Goal: Task Accomplishment & Management: Manage account settings

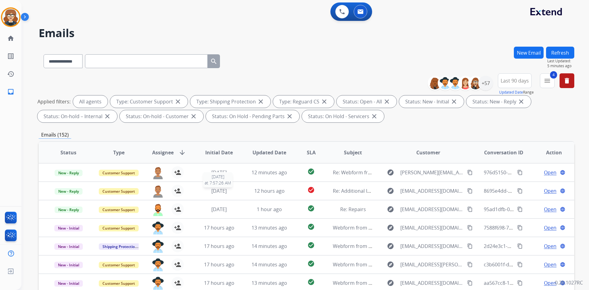
select select "**********"
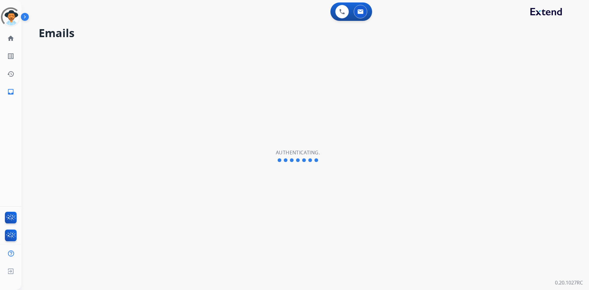
select select "**********"
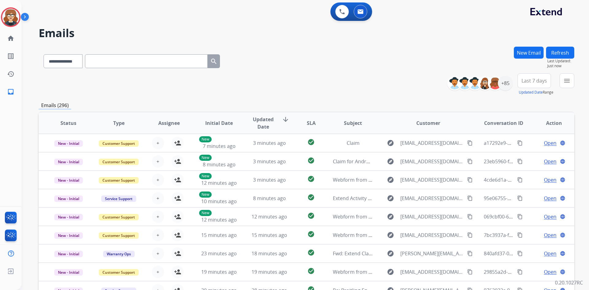
drag, startPoint x: 336, startPoint y: 66, endPoint x: 248, endPoint y: 89, distance: 91.1
click at [336, 66] on div "**********" at bounding box center [307, 60] width 536 height 27
click at [509, 83] on div "+85" at bounding box center [505, 83] width 15 height 15
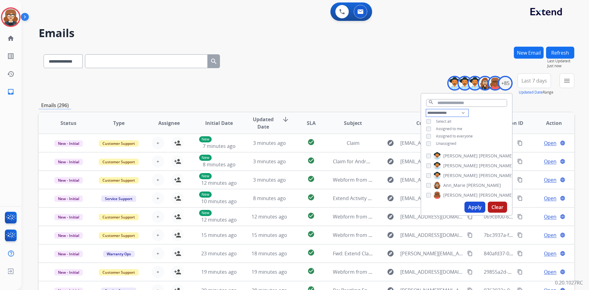
click at [461, 112] on select "**********" at bounding box center [447, 112] width 42 height 7
select select "**********"
click at [426, 109] on select "**********" at bounding box center [447, 112] width 42 height 7
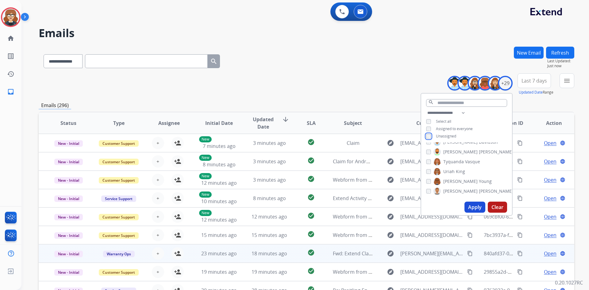
scroll to position [59, 0]
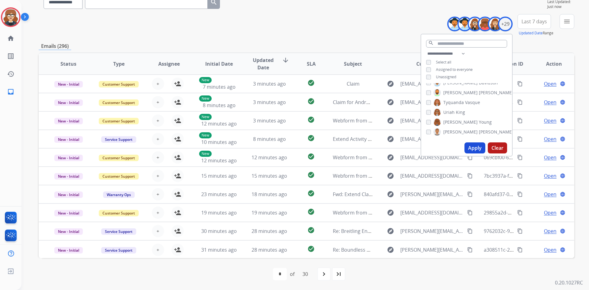
click at [475, 147] on button "Apply" at bounding box center [474, 147] width 21 height 11
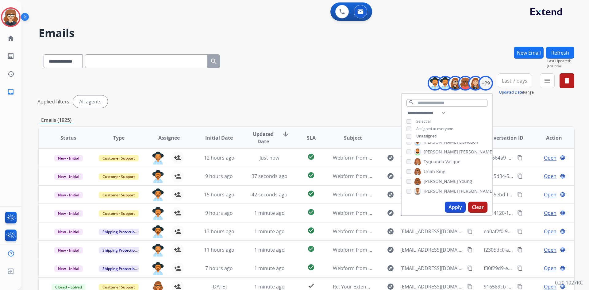
click at [533, 116] on div "**********" at bounding box center [307, 205] width 536 height 317
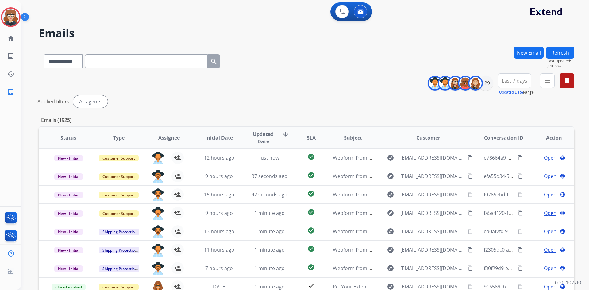
click at [509, 79] on span "Last 7 days" at bounding box center [514, 80] width 25 height 2
click at [516, 152] on div "Last 90 days" at bounding box center [513, 155] width 34 height 9
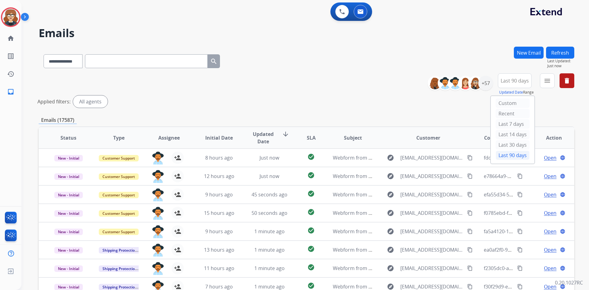
click at [501, 156] on div "Last 90 days" at bounding box center [513, 155] width 34 height 9
click at [553, 105] on div "Applied filters: All agents" at bounding box center [305, 101] width 536 height 12
click at [551, 82] on button "menu Filters" at bounding box center [547, 80] width 15 height 15
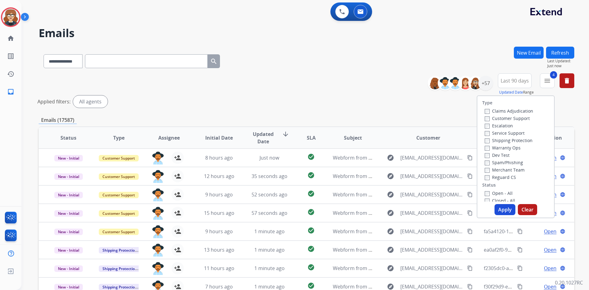
click at [505, 208] on button "Apply" at bounding box center [504, 209] width 21 height 11
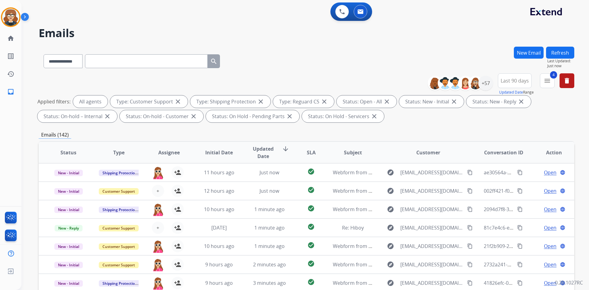
click at [167, 149] on span "Assignee" at bounding box center [168, 152] width 21 height 7
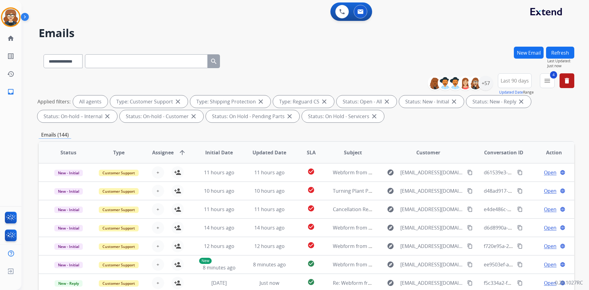
click at [167, 149] on span "Assignee" at bounding box center [162, 152] width 21 height 7
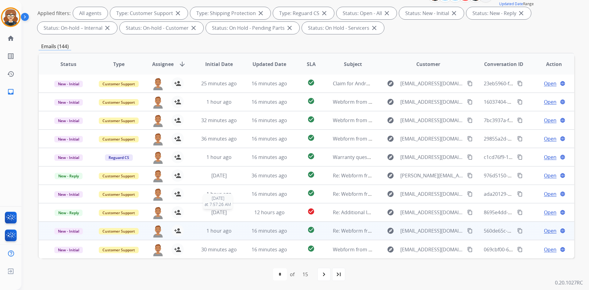
scroll to position [89, 0]
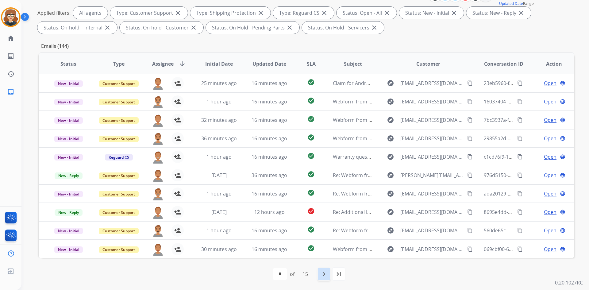
click at [321, 273] on div "navigate_next" at bounding box center [323, 273] width 13 height 13
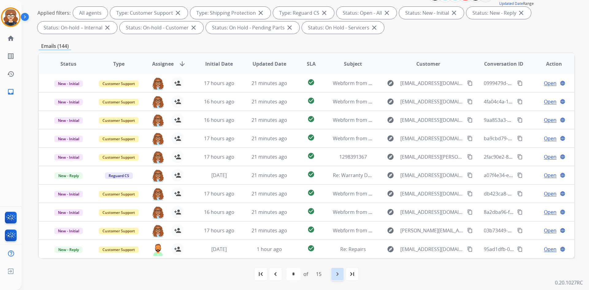
drag, startPoint x: 334, startPoint y: 276, endPoint x: 341, endPoint y: 275, distance: 6.6
click at [334, 276] on div "navigate_next" at bounding box center [337, 273] width 13 height 13
select select "*"
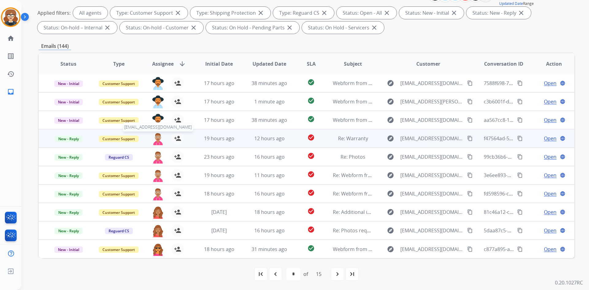
click at [157, 140] on img at bounding box center [158, 138] width 12 height 13
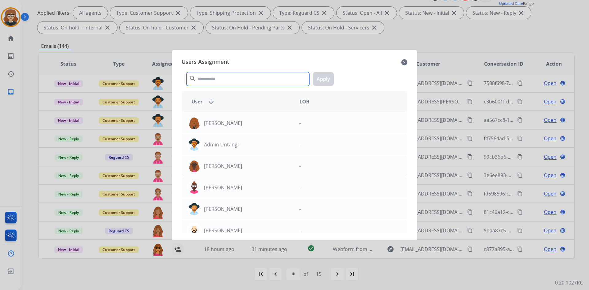
click at [219, 78] on input "text" at bounding box center [247, 79] width 123 height 14
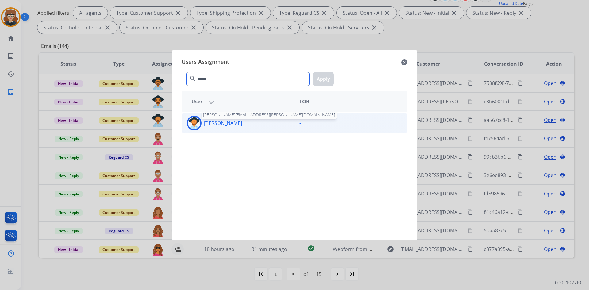
type input "*****"
click at [221, 121] on p "[PERSON_NAME]" at bounding box center [223, 122] width 38 height 7
click at [325, 77] on button "Apply" at bounding box center [323, 79] width 21 height 14
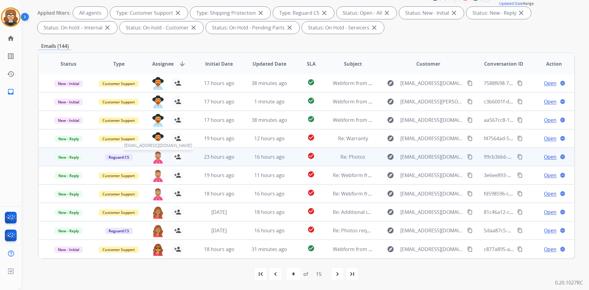
click at [156, 157] on img at bounding box center [158, 157] width 12 height 13
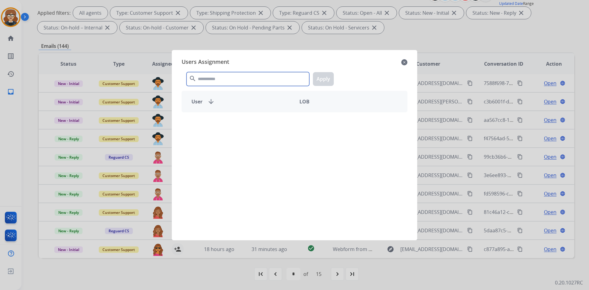
click at [205, 80] on input "text" at bounding box center [247, 79] width 123 height 14
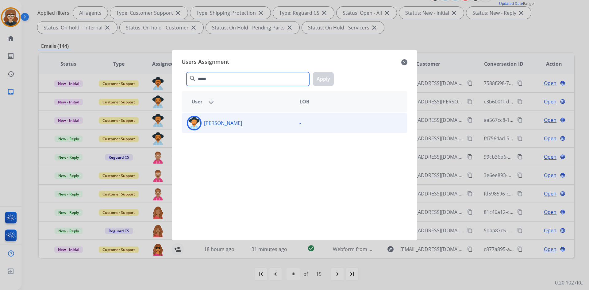
type input "*****"
click at [227, 117] on div "[PERSON_NAME]" at bounding box center [238, 123] width 113 height 15
click at [318, 78] on button "Apply" at bounding box center [323, 79] width 21 height 14
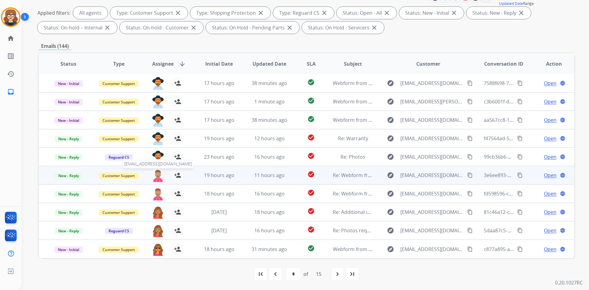
click at [155, 176] on img at bounding box center [158, 175] width 12 height 13
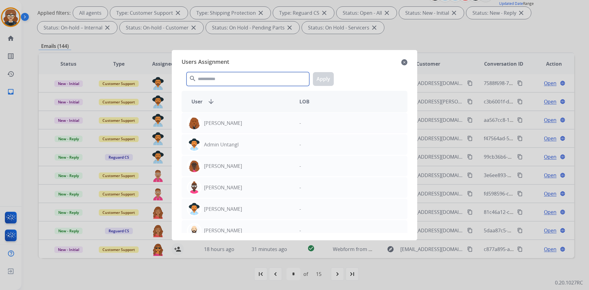
click at [225, 82] on input "text" at bounding box center [247, 79] width 123 height 14
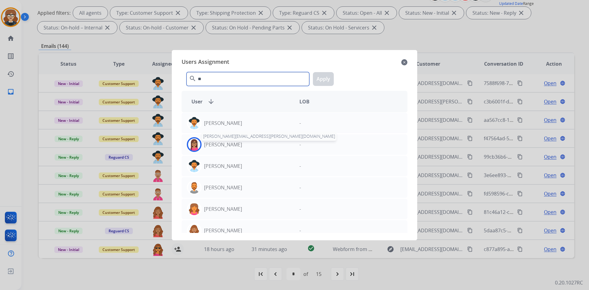
type input "*"
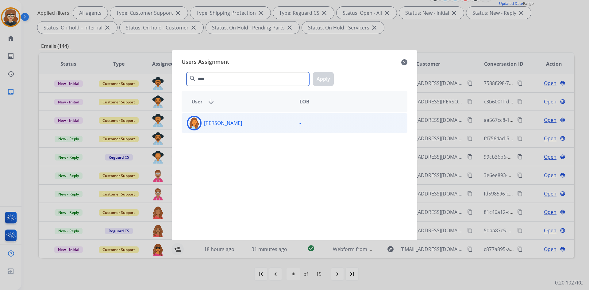
type input "****"
click at [224, 125] on p "[PERSON_NAME]" at bounding box center [223, 122] width 38 height 7
click at [326, 79] on button "Apply" at bounding box center [323, 79] width 21 height 14
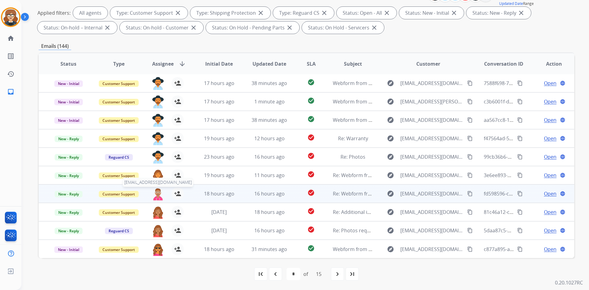
click at [156, 193] on img at bounding box center [158, 193] width 12 height 13
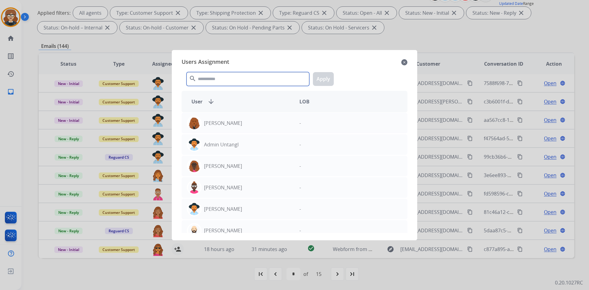
click at [197, 81] on input "text" at bounding box center [247, 79] width 123 height 14
click at [214, 77] on input "text" at bounding box center [247, 79] width 123 height 14
click at [203, 77] on input "text" at bounding box center [247, 79] width 123 height 14
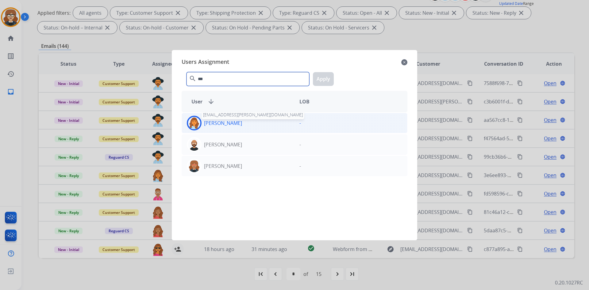
type input "***"
click at [234, 121] on p "[PERSON_NAME]" at bounding box center [223, 122] width 38 height 7
click at [325, 79] on button "Apply" at bounding box center [323, 79] width 21 height 14
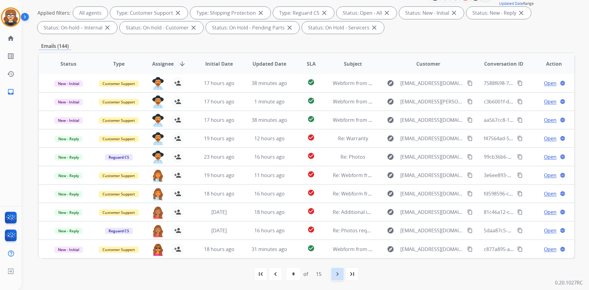
click at [340, 275] on mat-icon "navigate_next" at bounding box center [337, 273] width 7 height 7
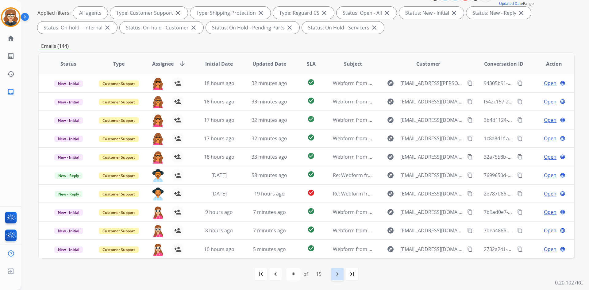
click at [338, 275] on mat-icon "navigate_next" at bounding box center [337, 273] width 7 height 7
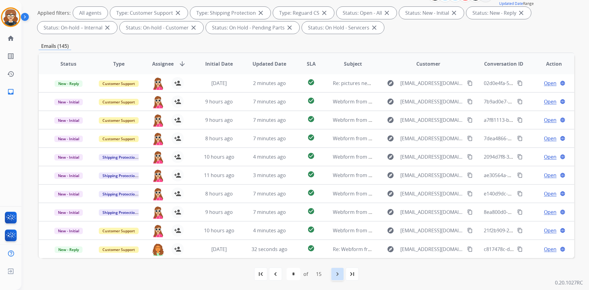
click at [338, 273] on mat-icon "navigate_next" at bounding box center [337, 273] width 7 height 7
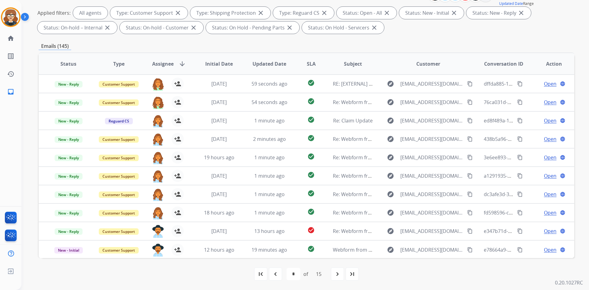
scroll to position [0, 0]
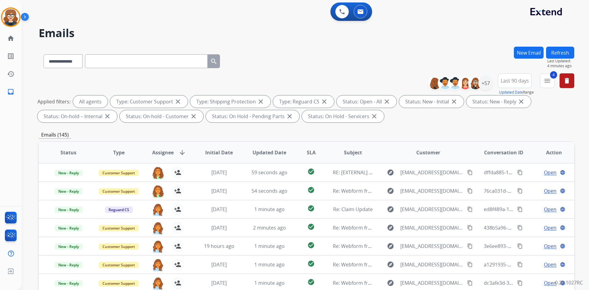
click at [460, 27] on h2 "Emails" at bounding box center [307, 33] width 536 height 12
click at [548, 79] on mat-icon "menu" at bounding box center [547, 80] width 7 height 7
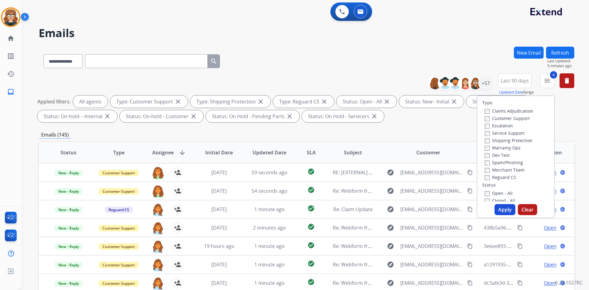
click at [502, 210] on button "Apply" at bounding box center [504, 209] width 21 height 11
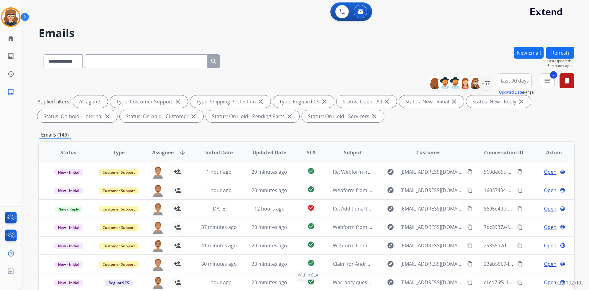
scroll to position [89, 0]
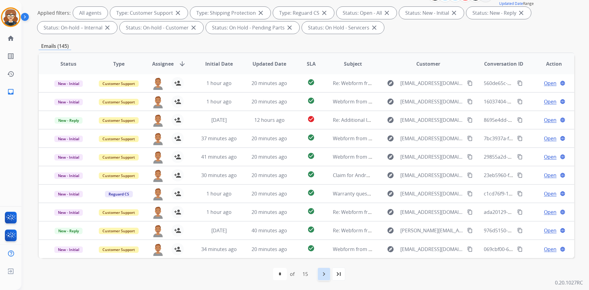
click at [323, 274] on mat-icon "navigate_next" at bounding box center [323, 273] width 7 height 7
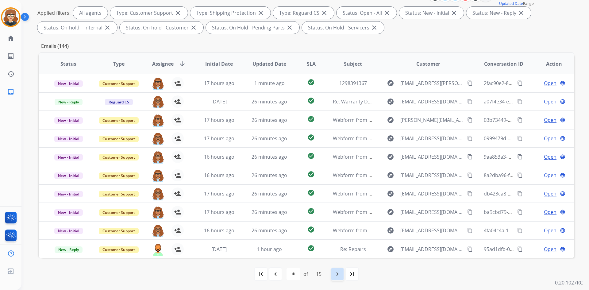
click at [339, 272] on mat-icon "navigate_next" at bounding box center [337, 273] width 7 height 7
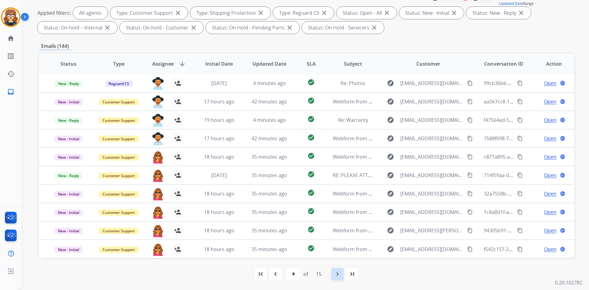
click at [339, 271] on mat-icon "navigate_next" at bounding box center [337, 273] width 7 height 7
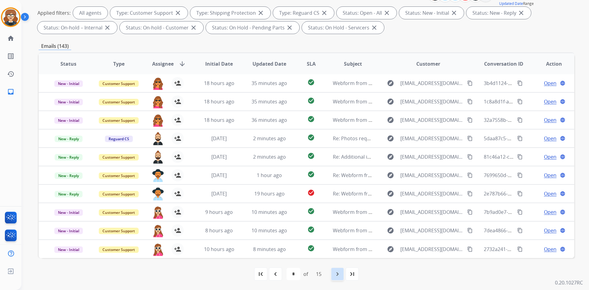
click at [335, 275] on mat-icon "navigate_next" at bounding box center [337, 273] width 7 height 7
select select "*"
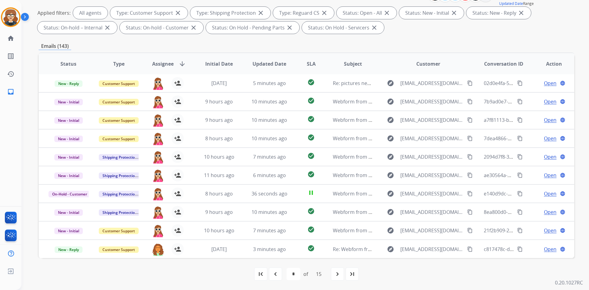
click at [337, 276] on mat-icon "navigate_next" at bounding box center [337, 273] width 7 height 7
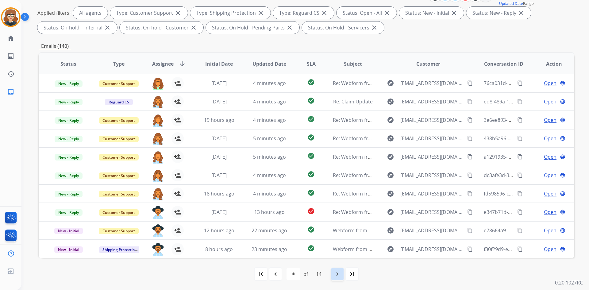
click at [337, 273] on mat-icon "navigate_next" at bounding box center [337, 273] width 7 height 7
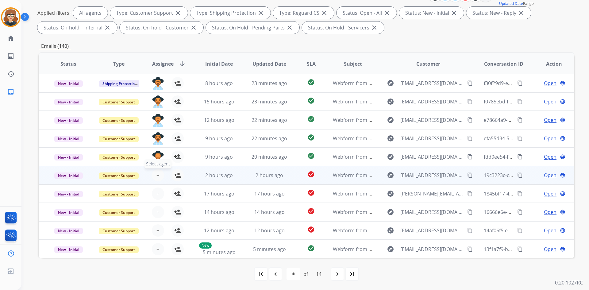
click at [157, 175] on span "+" at bounding box center [157, 174] width 3 height 7
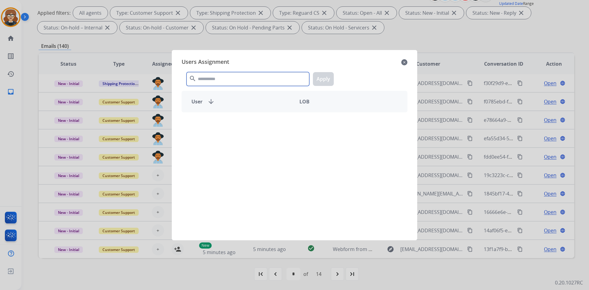
click at [240, 81] on input "text" at bounding box center [247, 79] width 123 height 14
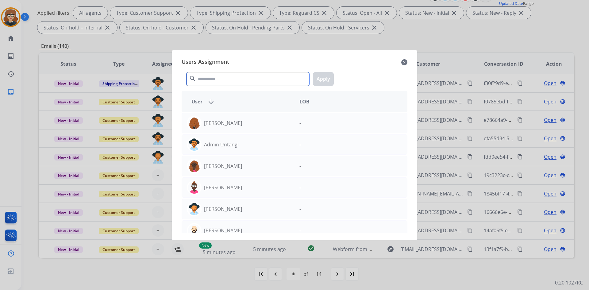
click at [241, 81] on input "text" at bounding box center [247, 79] width 123 height 14
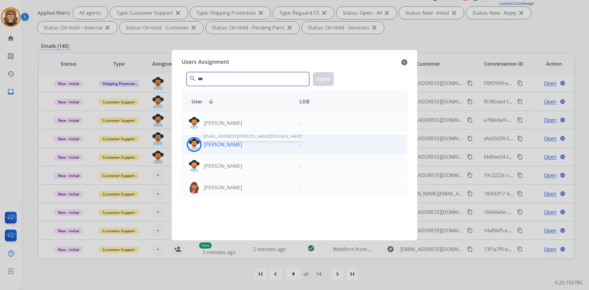
type input "***"
click at [229, 144] on p "[PERSON_NAME]" at bounding box center [223, 144] width 38 height 7
click at [318, 75] on button "Apply" at bounding box center [323, 79] width 21 height 14
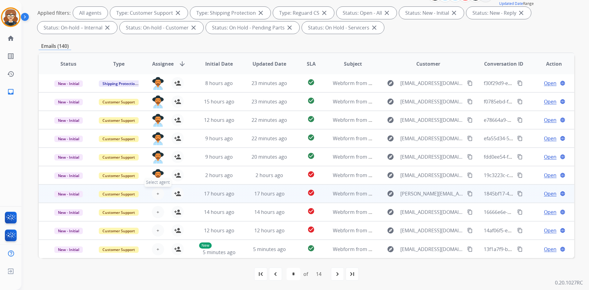
click at [158, 193] on span "+" at bounding box center [157, 193] width 3 height 7
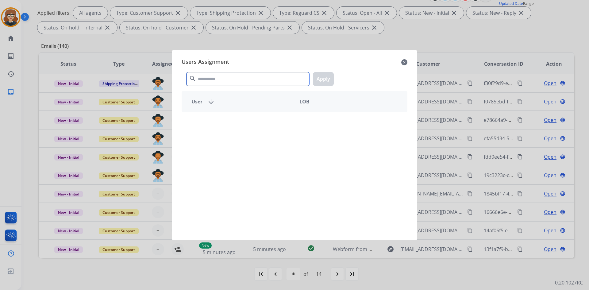
click at [262, 81] on input "text" at bounding box center [247, 79] width 123 height 14
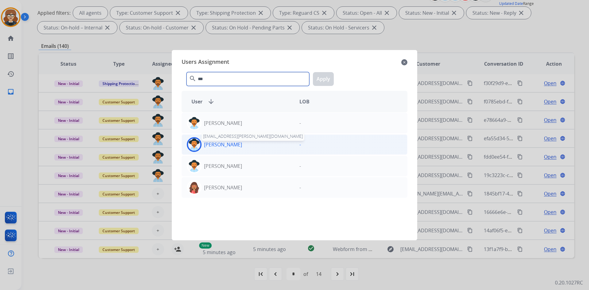
type input "***"
click at [227, 144] on p "[PERSON_NAME]" at bounding box center [223, 144] width 38 height 7
click at [325, 76] on button "Apply" at bounding box center [323, 79] width 21 height 14
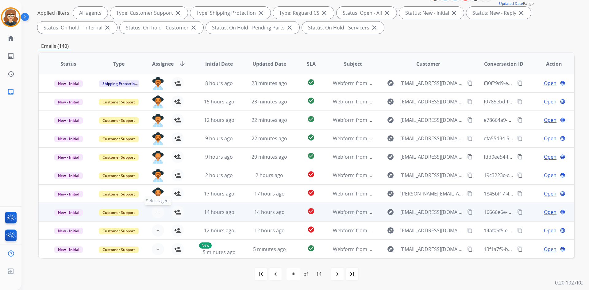
click at [156, 212] on span "+" at bounding box center [157, 211] width 3 height 7
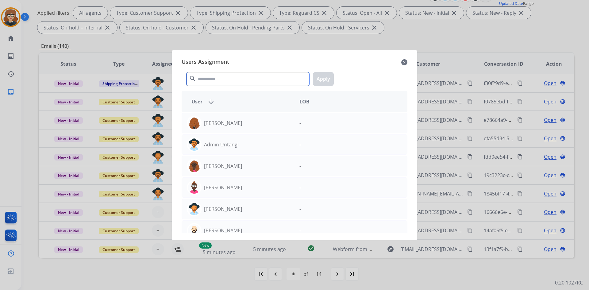
click at [242, 80] on input "text" at bounding box center [247, 79] width 123 height 14
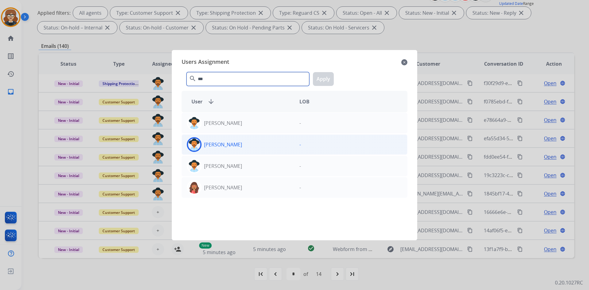
type input "***"
click at [217, 138] on div "[PERSON_NAME]" at bounding box center [238, 144] width 113 height 15
click at [326, 74] on button "Apply" at bounding box center [323, 79] width 21 height 14
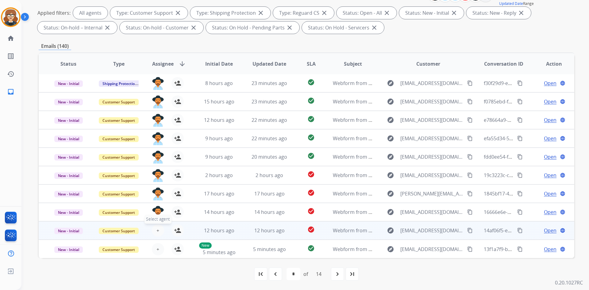
click at [157, 230] on span "+" at bounding box center [157, 230] width 3 height 7
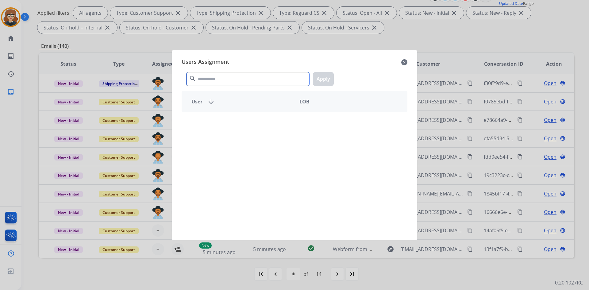
click at [220, 80] on input "text" at bounding box center [247, 79] width 123 height 14
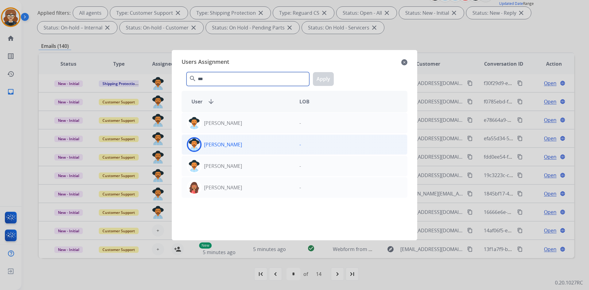
type input "***"
click at [221, 144] on p "[PERSON_NAME]" at bounding box center [223, 144] width 38 height 7
click at [325, 76] on button "Apply" at bounding box center [323, 79] width 21 height 14
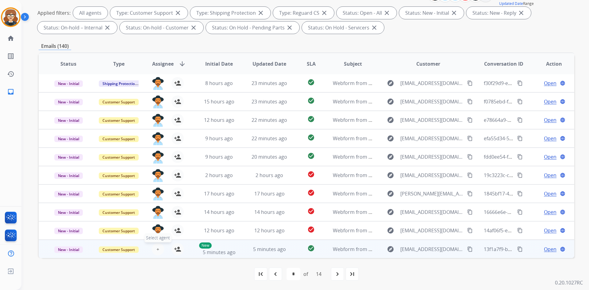
click at [154, 248] on button "+ Select agent" at bounding box center [158, 249] width 12 height 12
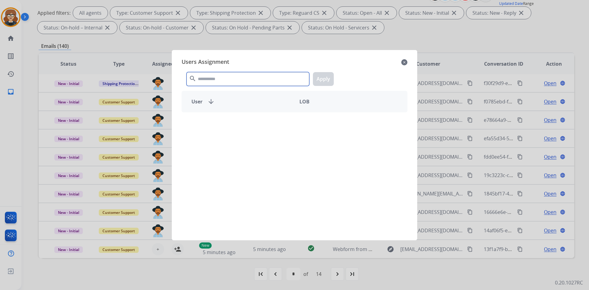
click at [225, 77] on input "text" at bounding box center [247, 79] width 123 height 14
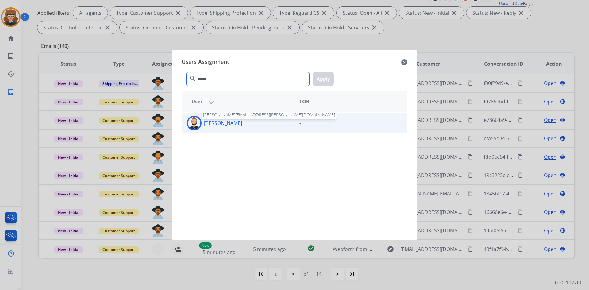
type input "*****"
click at [220, 123] on p "[PERSON_NAME]" at bounding box center [223, 122] width 38 height 7
click at [321, 79] on button "Apply" at bounding box center [323, 79] width 21 height 14
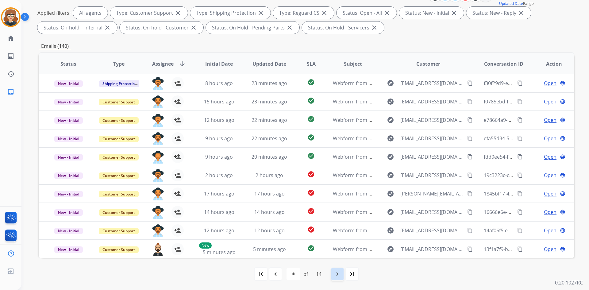
click at [340, 276] on mat-icon "navigate_next" at bounding box center [337, 273] width 7 height 7
select select "*"
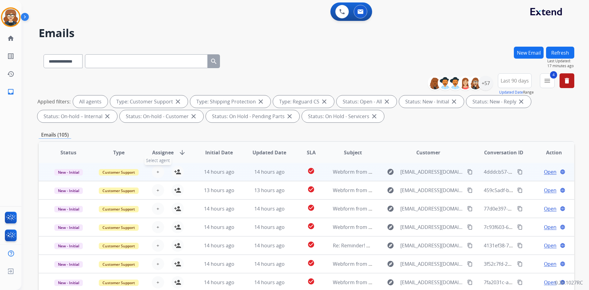
click at [158, 170] on button "+ Select agent" at bounding box center [158, 172] width 12 height 12
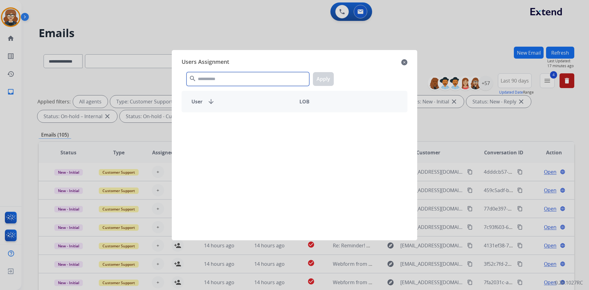
click at [216, 81] on input "text" at bounding box center [247, 79] width 123 height 14
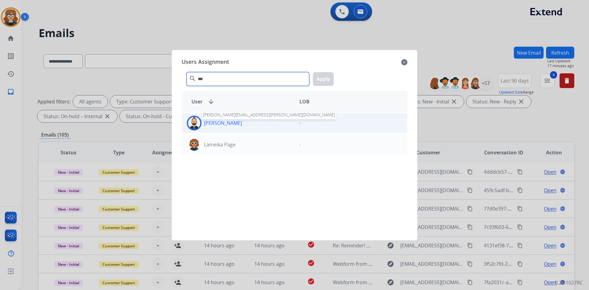
type input "***"
click at [222, 122] on p "[PERSON_NAME]" at bounding box center [223, 122] width 38 height 7
click at [326, 79] on button "Apply" at bounding box center [323, 79] width 21 height 14
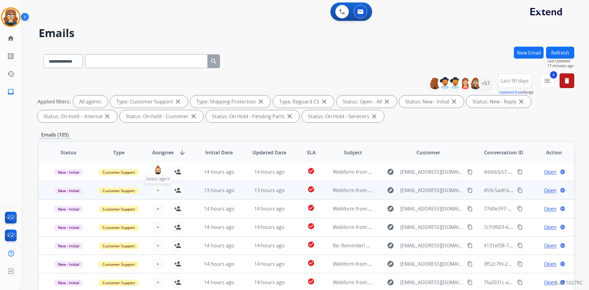
click at [155, 190] on button "+ Select agent" at bounding box center [158, 190] width 12 height 12
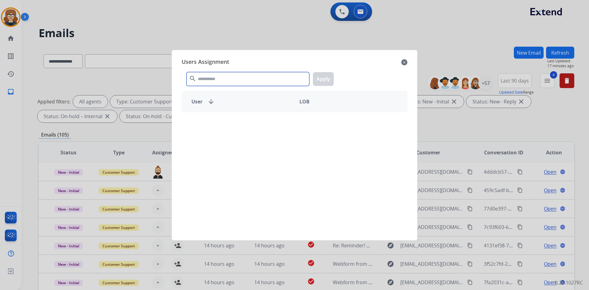
click at [221, 77] on input "text" at bounding box center [247, 79] width 123 height 14
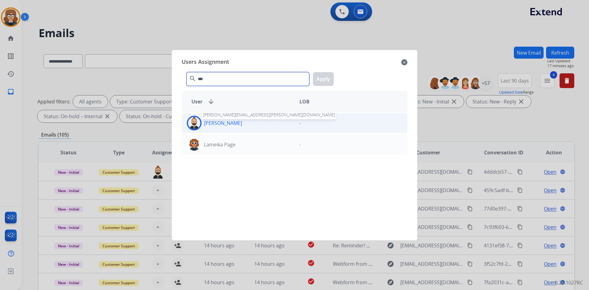
type input "***"
click at [228, 124] on p "[PERSON_NAME]" at bounding box center [223, 122] width 38 height 7
click at [325, 79] on button "Apply" at bounding box center [323, 79] width 21 height 14
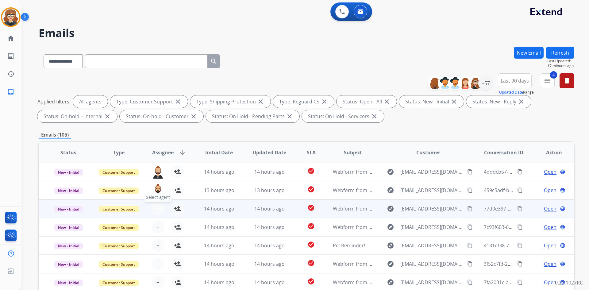
click at [155, 210] on button "+ Select agent" at bounding box center [158, 208] width 12 height 12
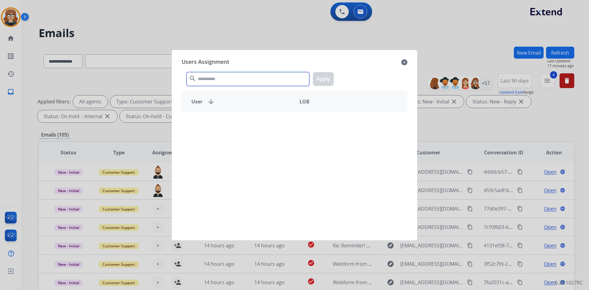
click at [233, 79] on input "text" at bounding box center [247, 79] width 123 height 14
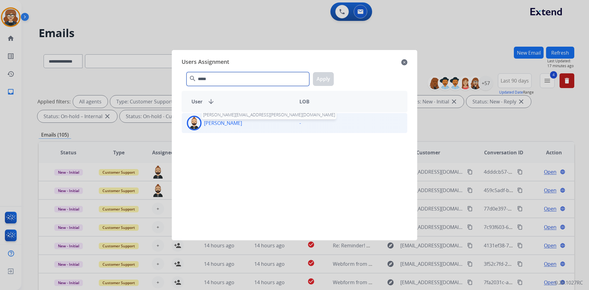
type input "*****"
click at [221, 121] on p "[PERSON_NAME]" at bounding box center [223, 122] width 38 height 7
click at [326, 80] on button "Apply" at bounding box center [323, 79] width 21 height 14
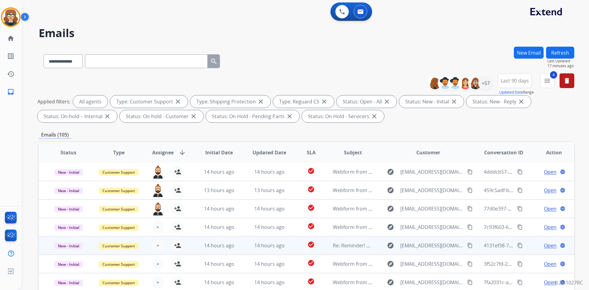
scroll to position [89, 0]
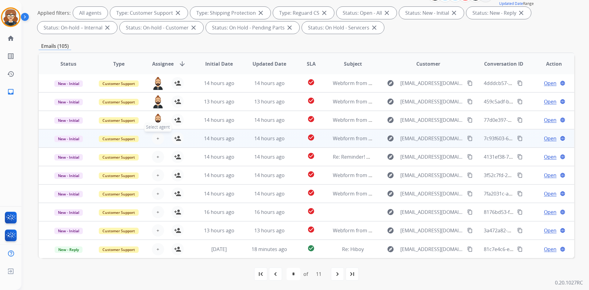
click at [154, 140] on button "+ Select agent" at bounding box center [158, 138] width 12 height 12
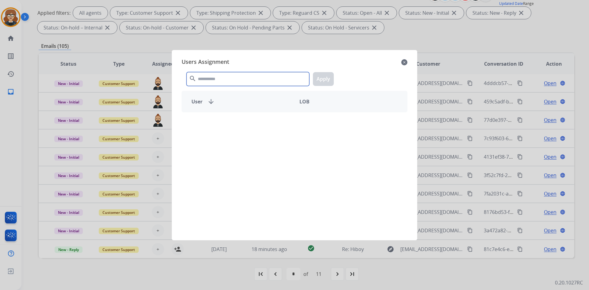
click at [249, 77] on input "text" at bounding box center [247, 79] width 123 height 14
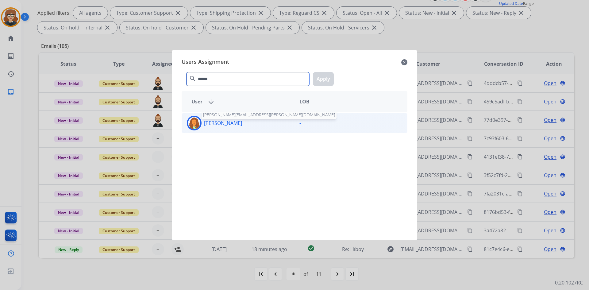
type input "******"
click at [238, 122] on p "[PERSON_NAME]" at bounding box center [223, 122] width 38 height 7
click at [326, 81] on button "Apply" at bounding box center [323, 79] width 21 height 14
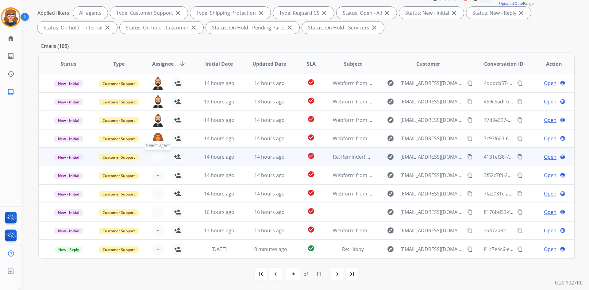
click at [159, 158] on button "+ Select agent" at bounding box center [158, 157] width 12 height 12
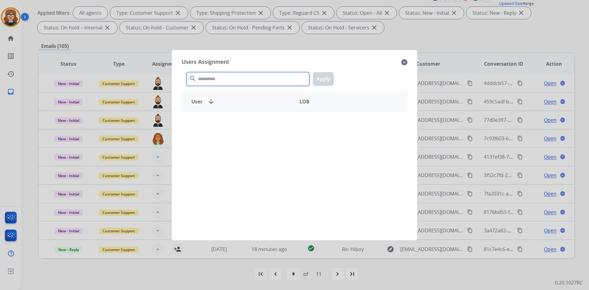
click at [235, 79] on input "text" at bounding box center [247, 79] width 123 height 14
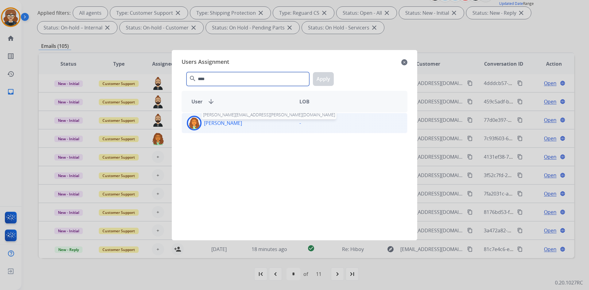
type input "****"
click at [241, 126] on p "[PERSON_NAME]" at bounding box center [223, 122] width 38 height 7
click at [325, 79] on button "Apply" at bounding box center [323, 79] width 21 height 14
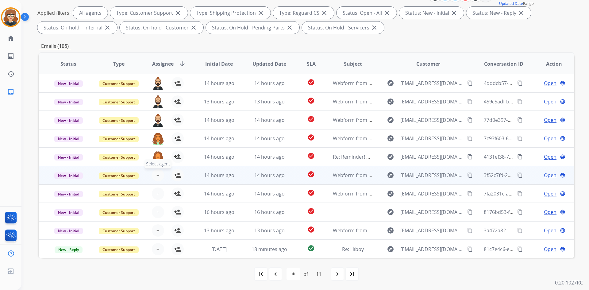
click at [157, 176] on span "+" at bounding box center [157, 174] width 3 height 7
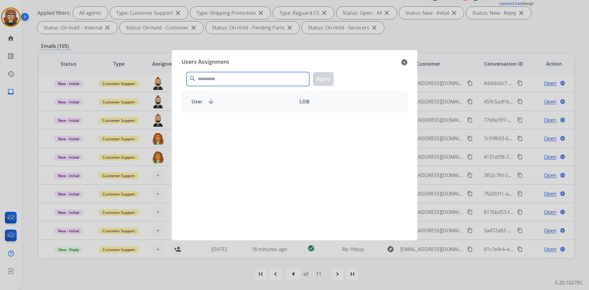
click at [222, 79] on input "text" at bounding box center [247, 79] width 123 height 14
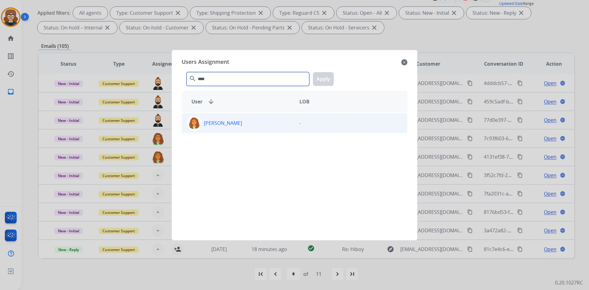
type input "****"
click at [210, 123] on p "[PERSON_NAME]" at bounding box center [223, 122] width 38 height 7
click at [325, 76] on button "Apply" at bounding box center [323, 79] width 21 height 14
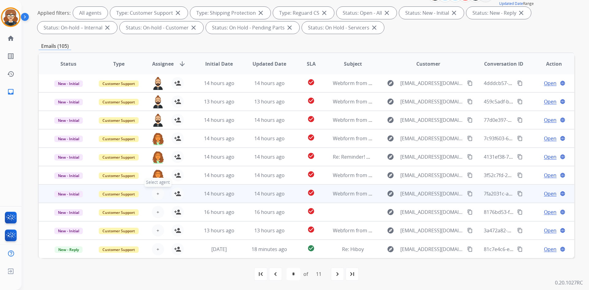
click at [157, 194] on span "+" at bounding box center [157, 193] width 3 height 7
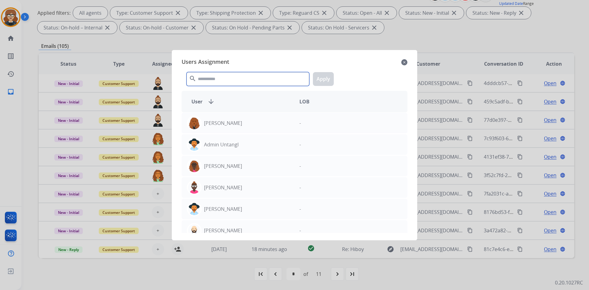
click at [238, 79] on input "text" at bounding box center [247, 79] width 123 height 14
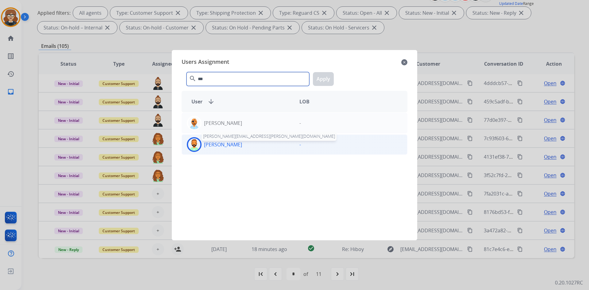
type input "***"
click at [227, 145] on p "[PERSON_NAME]" at bounding box center [223, 144] width 38 height 7
click at [320, 78] on button "Apply" at bounding box center [323, 79] width 21 height 14
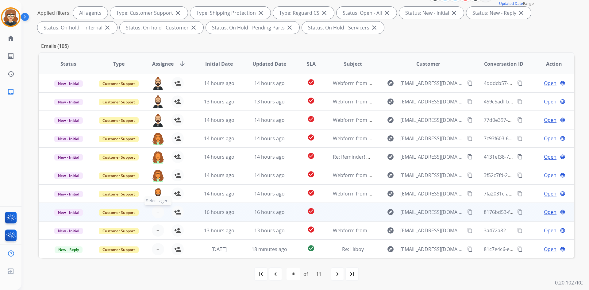
click at [159, 212] on button "+ Select agent" at bounding box center [158, 212] width 12 height 12
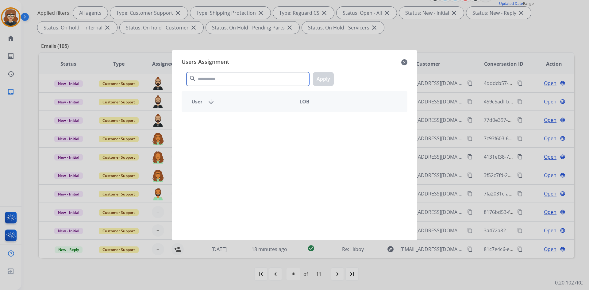
click at [226, 80] on input "text" at bounding box center [247, 79] width 123 height 14
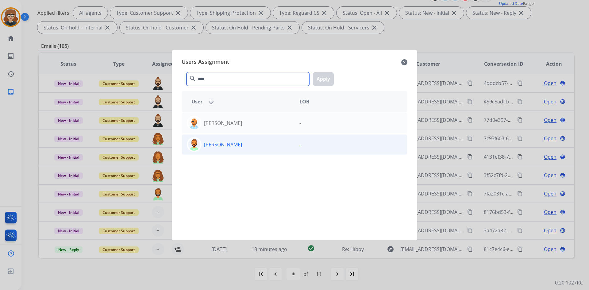
type input "****"
click at [215, 147] on p "[PERSON_NAME]" at bounding box center [223, 144] width 38 height 7
drag, startPoint x: 326, startPoint y: 75, endPoint x: 309, endPoint y: 96, distance: 27.0
click at [326, 76] on button "Apply" at bounding box center [323, 79] width 21 height 14
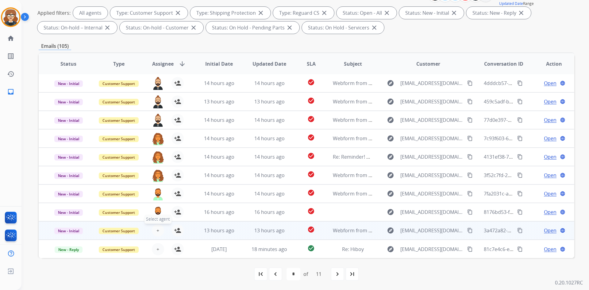
click at [155, 230] on button "+ Select agent" at bounding box center [158, 230] width 12 height 12
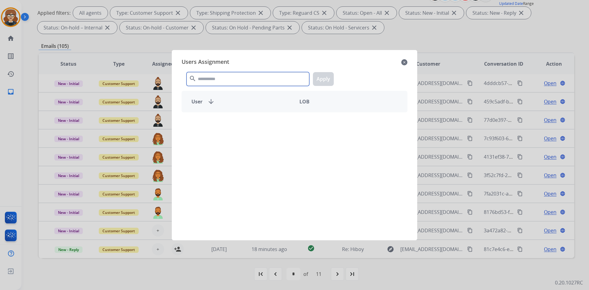
click at [215, 79] on input "text" at bounding box center [247, 79] width 123 height 14
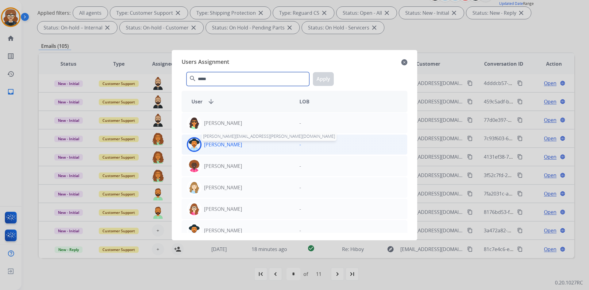
type input "*****"
click at [238, 145] on p "[PERSON_NAME]" at bounding box center [223, 144] width 38 height 7
click at [316, 77] on button "Apply" at bounding box center [323, 79] width 21 height 14
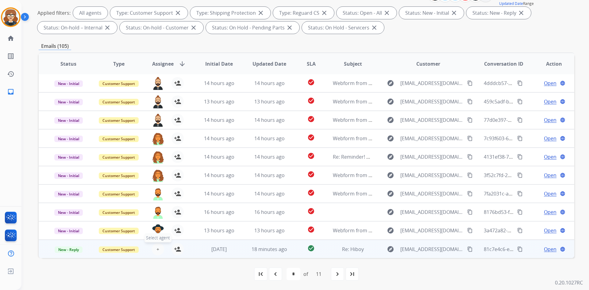
click at [158, 249] on span "+" at bounding box center [157, 248] width 3 height 7
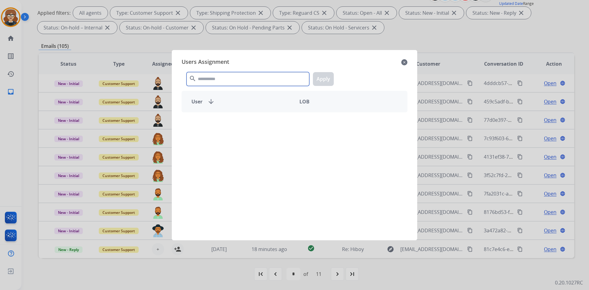
click at [271, 80] on input "text" at bounding box center [247, 79] width 123 height 14
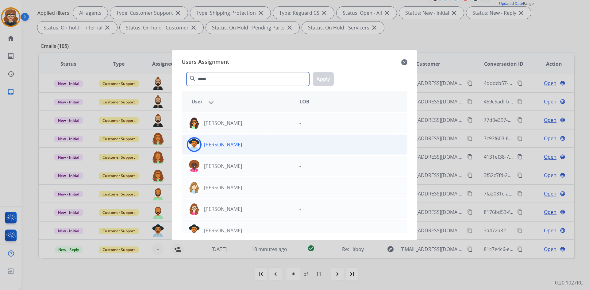
type input "*****"
click at [221, 143] on p "[PERSON_NAME]" at bounding box center [223, 144] width 38 height 7
click at [325, 77] on button "Apply" at bounding box center [323, 79] width 21 height 14
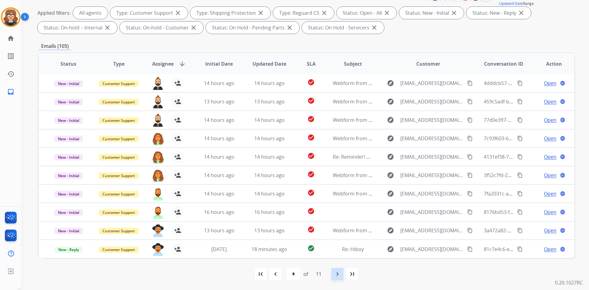
click at [339, 275] on mat-icon "navigate_next" at bounding box center [337, 273] width 7 height 7
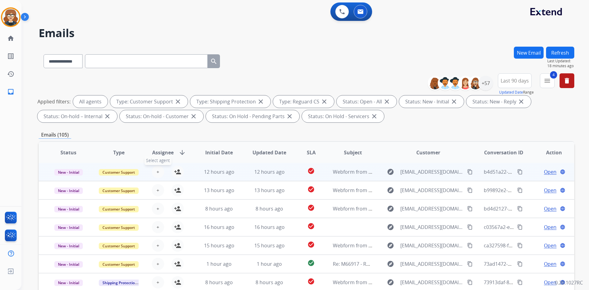
click at [155, 173] on button "+ Select agent" at bounding box center [158, 172] width 12 height 12
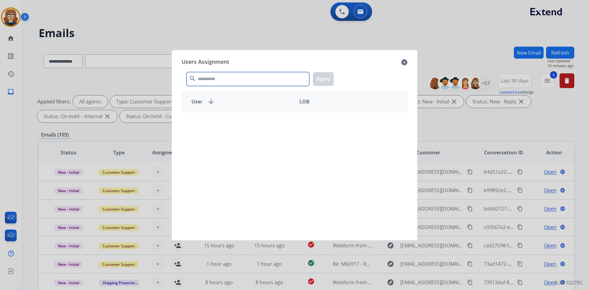
click at [217, 77] on input "text" at bounding box center [247, 79] width 123 height 14
click at [212, 79] on input "****" at bounding box center [247, 79] width 123 height 14
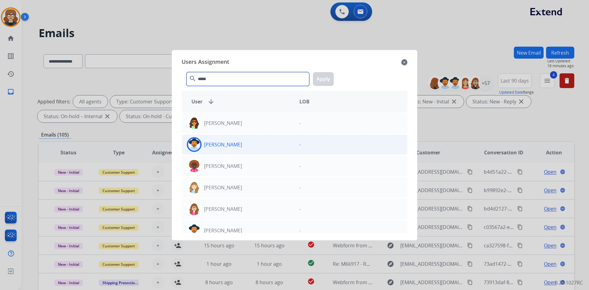
type input "*****"
click at [222, 148] on div "[PERSON_NAME]" at bounding box center [238, 144] width 113 height 15
click at [321, 75] on button "Apply" at bounding box center [323, 79] width 21 height 14
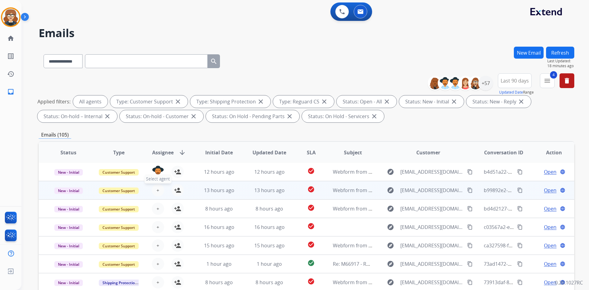
click at [156, 189] on span "+" at bounding box center [157, 189] width 3 height 7
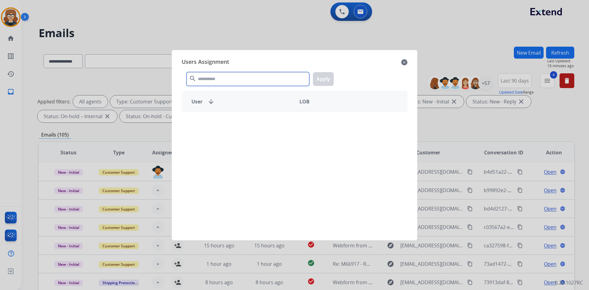
click at [232, 83] on input "text" at bounding box center [247, 79] width 123 height 14
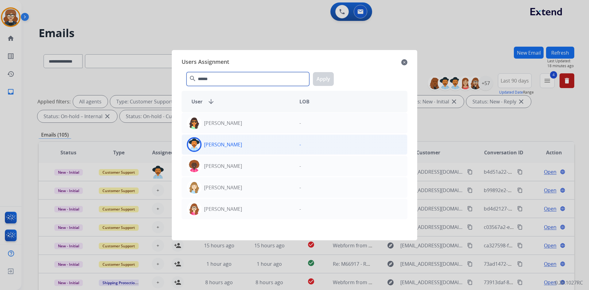
type input "******"
click at [232, 146] on p "[PERSON_NAME]" at bounding box center [223, 144] width 38 height 7
click at [320, 76] on button "Apply" at bounding box center [323, 79] width 21 height 14
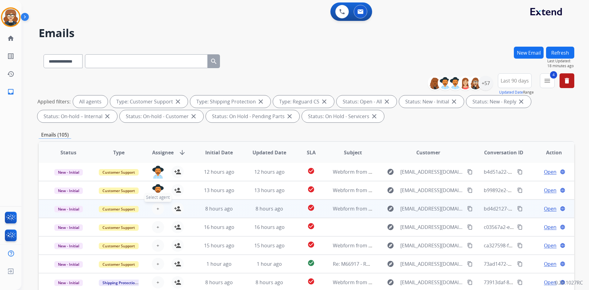
click at [159, 211] on button "+ Select agent" at bounding box center [158, 208] width 12 height 12
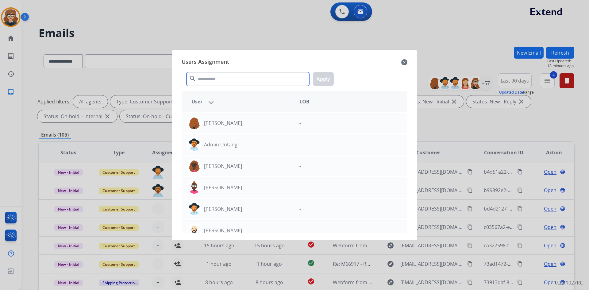
click at [210, 79] on input "text" at bounding box center [247, 79] width 123 height 14
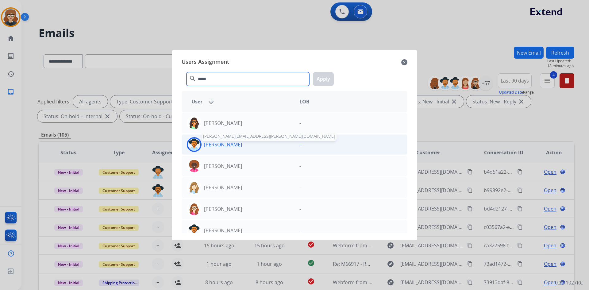
type input "*****"
click at [225, 142] on p "[PERSON_NAME]" at bounding box center [223, 144] width 38 height 7
click at [320, 76] on button "Apply" at bounding box center [323, 79] width 21 height 14
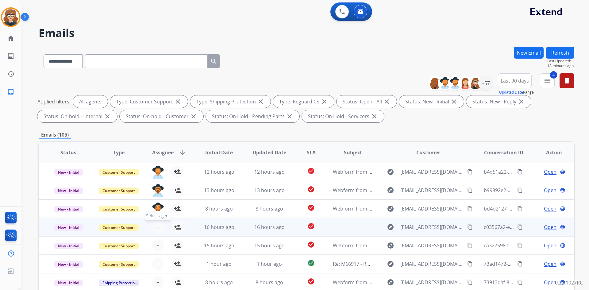
click at [157, 228] on span "+" at bounding box center [157, 226] width 3 height 7
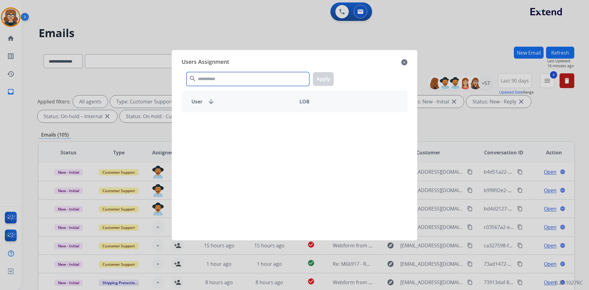
click at [224, 78] on input "text" at bounding box center [247, 79] width 123 height 14
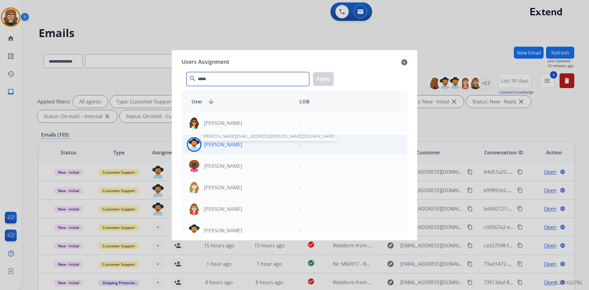
type input "*****"
click at [234, 145] on p "[PERSON_NAME]" at bounding box center [223, 144] width 38 height 7
click at [325, 75] on button "Apply" at bounding box center [323, 79] width 21 height 14
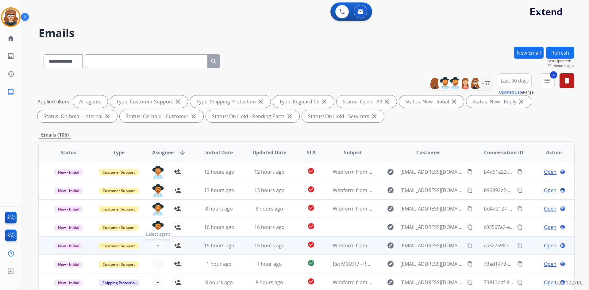
click at [158, 246] on button "+ Select agent" at bounding box center [158, 245] width 12 height 12
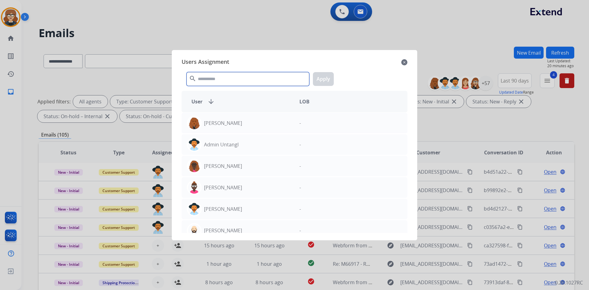
click at [247, 80] on input "text" at bounding box center [247, 79] width 123 height 14
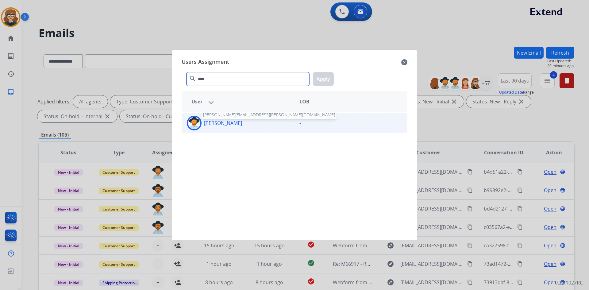
type input "****"
click at [226, 119] on p "[PERSON_NAME]" at bounding box center [223, 122] width 38 height 7
click at [324, 76] on button "Apply" at bounding box center [323, 79] width 21 height 14
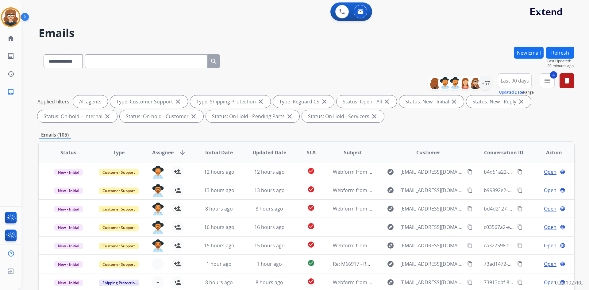
scroll to position [89, 0]
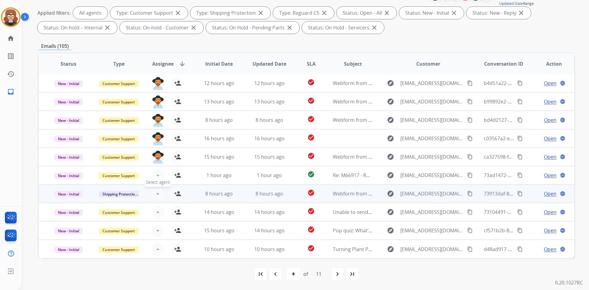
click at [158, 190] on button "+ Select agent" at bounding box center [158, 193] width 12 height 12
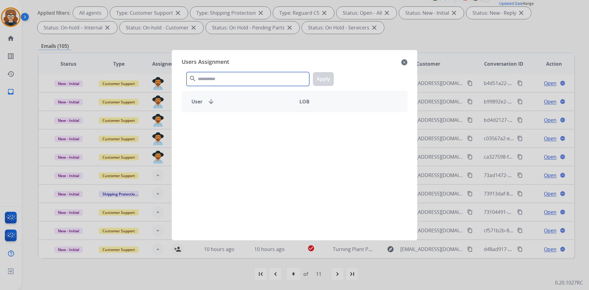
click at [221, 77] on input "text" at bounding box center [247, 79] width 123 height 14
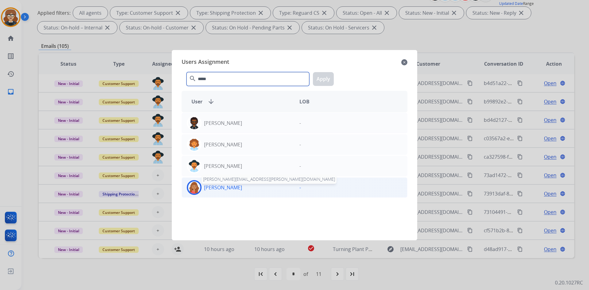
type input "*****"
click at [221, 188] on p "[PERSON_NAME]" at bounding box center [223, 187] width 38 height 7
click at [322, 76] on button "Apply" at bounding box center [323, 79] width 21 height 14
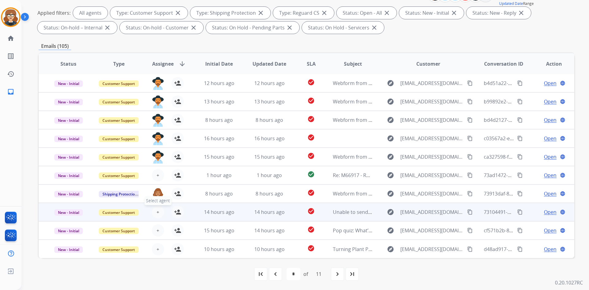
click at [156, 213] on span "+" at bounding box center [157, 211] width 3 height 7
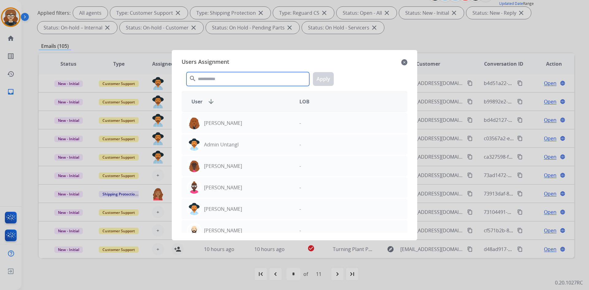
click at [224, 78] on input "text" at bounding box center [247, 79] width 123 height 14
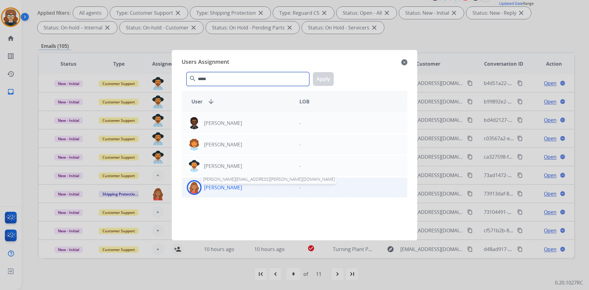
type input "*****"
click at [220, 185] on p "[PERSON_NAME]" at bounding box center [223, 187] width 38 height 7
click at [321, 78] on button "Apply" at bounding box center [323, 79] width 21 height 14
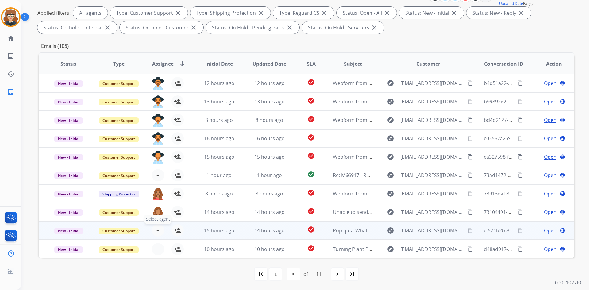
click at [156, 232] on span "+" at bounding box center [157, 230] width 3 height 7
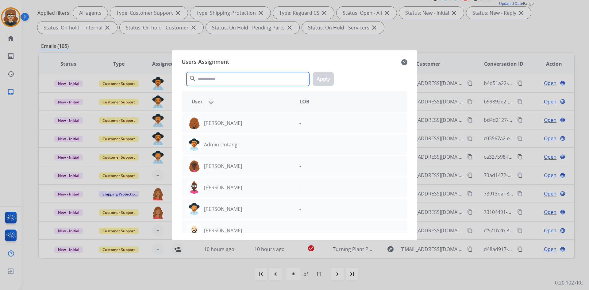
click at [239, 82] on input "text" at bounding box center [247, 79] width 123 height 14
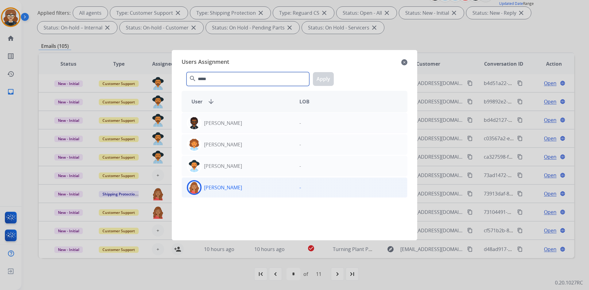
type input "*****"
click at [225, 183] on div "[PERSON_NAME]" at bounding box center [238, 187] width 113 height 15
click at [327, 77] on button "Apply" at bounding box center [323, 79] width 21 height 14
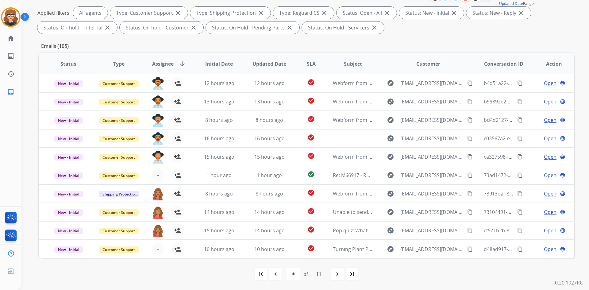
click at [157, 63] on span "Assignee" at bounding box center [162, 63] width 21 height 7
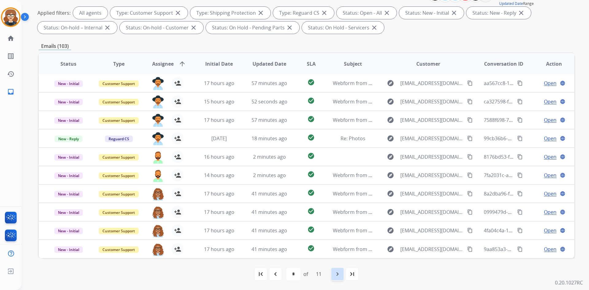
click at [338, 273] on mat-icon "navigate_next" at bounding box center [337, 273] width 7 height 7
select select "**"
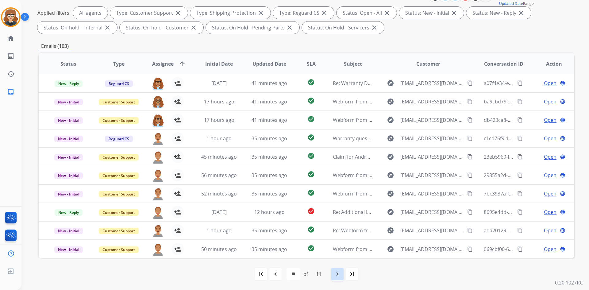
click at [340, 274] on mat-icon "navigate_next" at bounding box center [337, 273] width 7 height 7
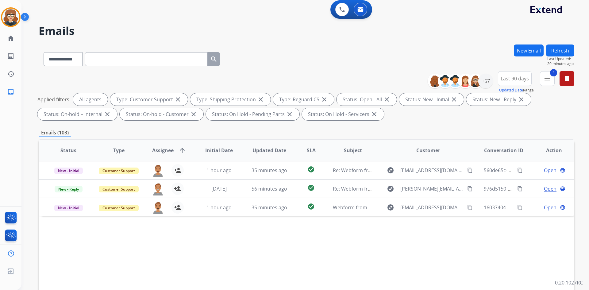
scroll to position [0, 0]
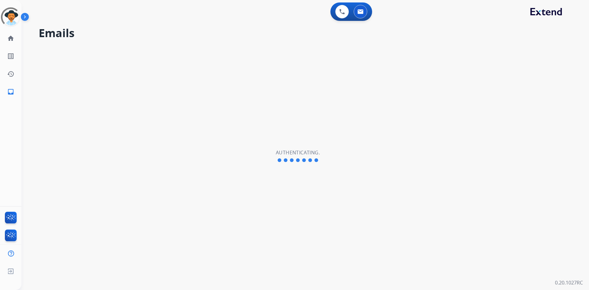
select select "**********"
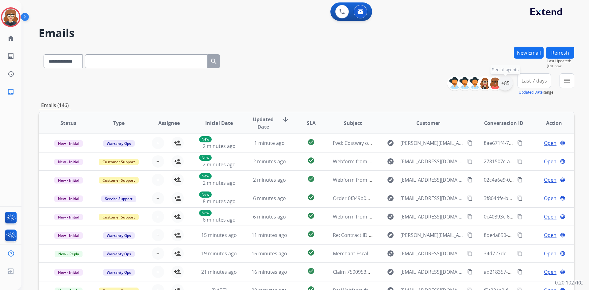
click at [501, 83] on div "+85" at bounding box center [505, 83] width 15 height 15
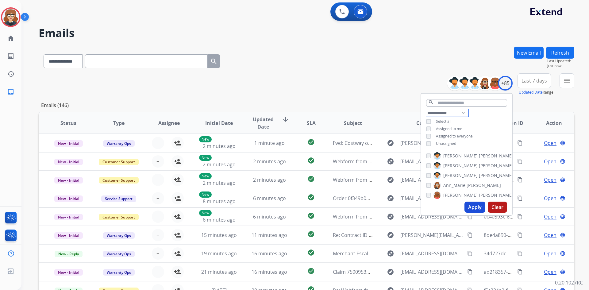
click at [458, 110] on select "**********" at bounding box center [447, 112] width 42 height 7
select select "**********"
click at [426, 109] on select "**********" at bounding box center [447, 112] width 42 height 7
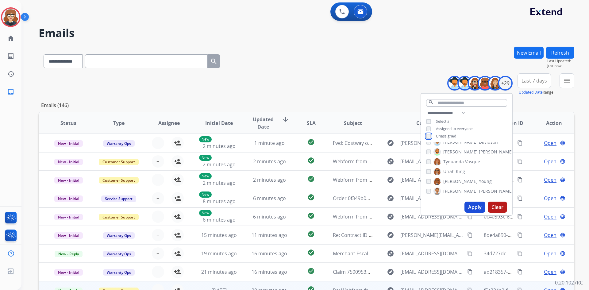
scroll to position [59, 0]
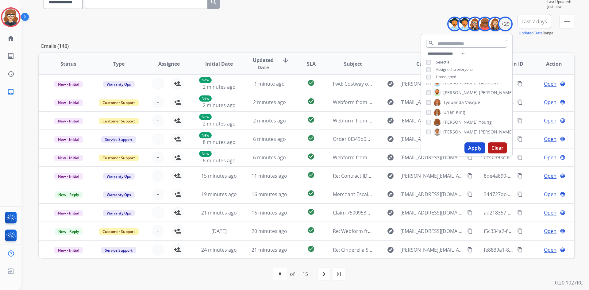
click at [469, 148] on button "Apply" at bounding box center [474, 147] width 21 height 11
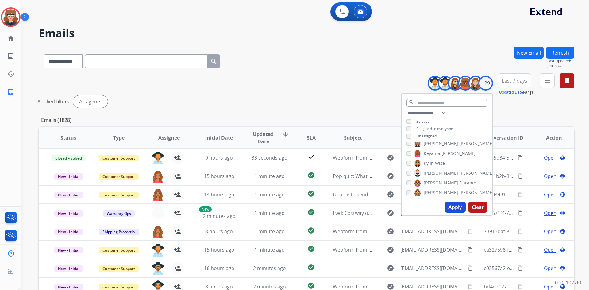
scroll to position [232, 0]
click at [446, 206] on button "Apply" at bounding box center [455, 207] width 21 height 11
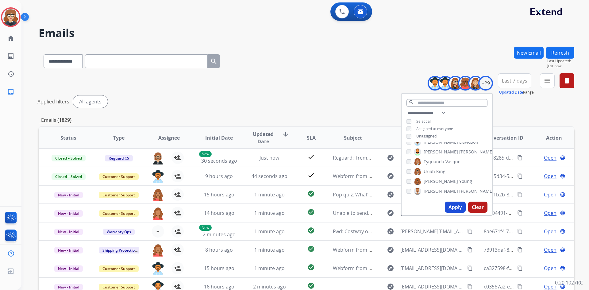
click at [510, 102] on div "Applied filters: All agents" at bounding box center [305, 101] width 536 height 12
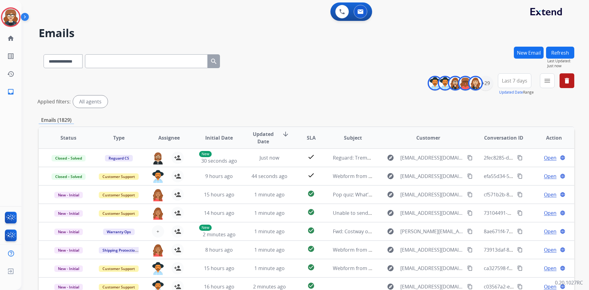
click at [510, 82] on span "Last 7 days" at bounding box center [514, 80] width 25 height 2
click at [506, 153] on div "Last 90 days" at bounding box center [513, 155] width 34 height 9
click at [547, 78] on mat-icon "menu" at bounding box center [547, 80] width 7 height 7
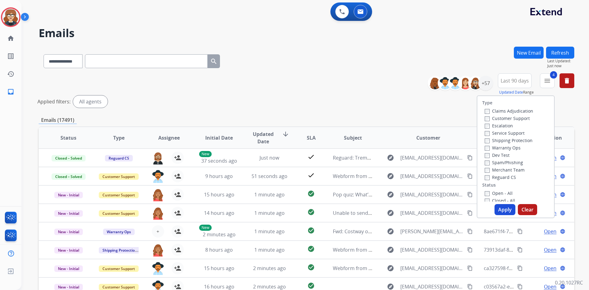
click at [503, 208] on button "Apply" at bounding box center [504, 209] width 21 height 11
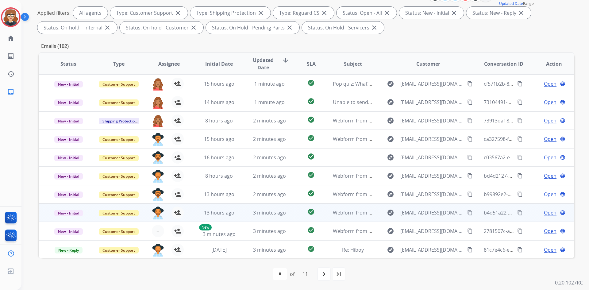
scroll to position [0, 0]
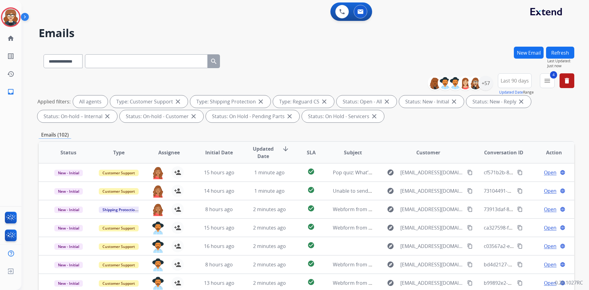
click at [167, 154] on span "Assignee" at bounding box center [168, 152] width 21 height 7
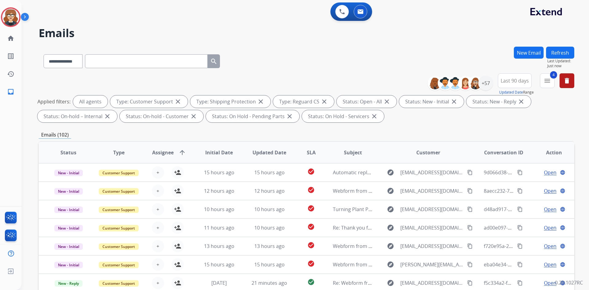
click at [161, 151] on span "Assignee" at bounding box center [162, 152] width 21 height 7
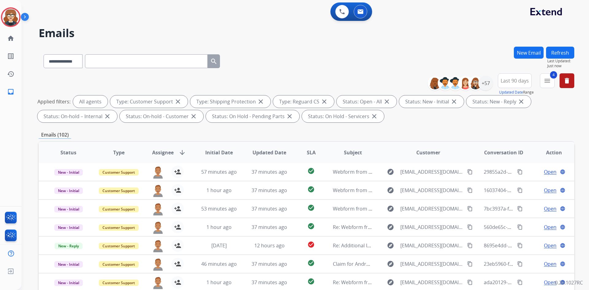
scroll to position [89, 0]
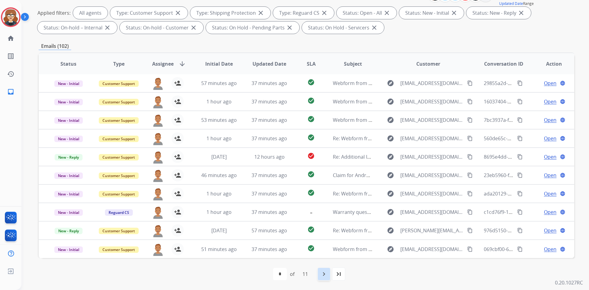
click at [320, 276] on div "navigate_next" at bounding box center [323, 273] width 13 height 13
select select "*"
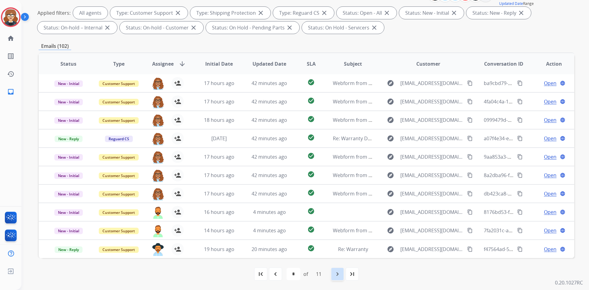
click at [334, 276] on div "navigate_next" at bounding box center [337, 273] width 13 height 13
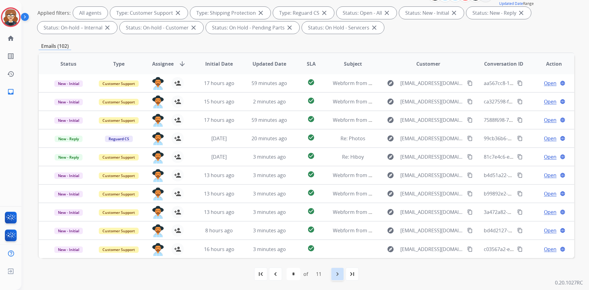
click at [344, 276] on div "navigate_next" at bounding box center [337, 273] width 13 height 13
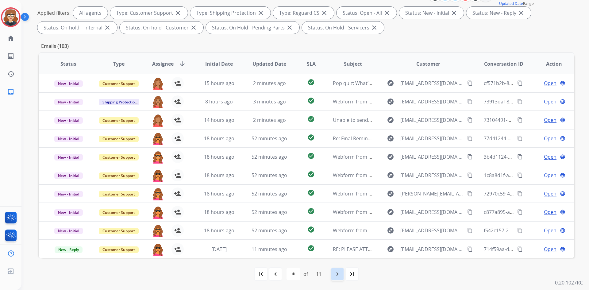
click at [336, 274] on mat-icon "navigate_next" at bounding box center [337, 273] width 7 height 7
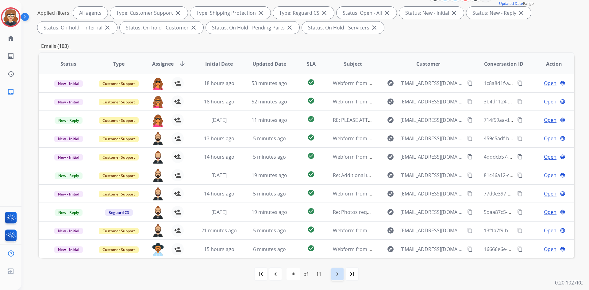
click at [343, 276] on div "navigate_next" at bounding box center [337, 273] width 13 height 13
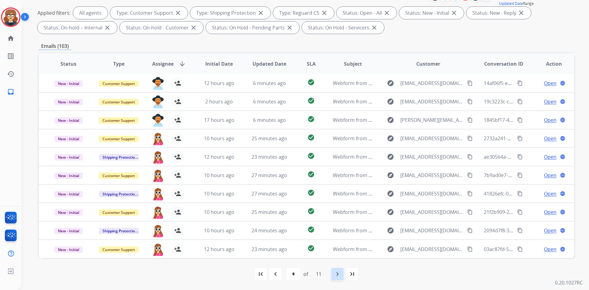
click at [337, 274] on mat-icon "navigate_next" at bounding box center [337, 273] width 7 height 7
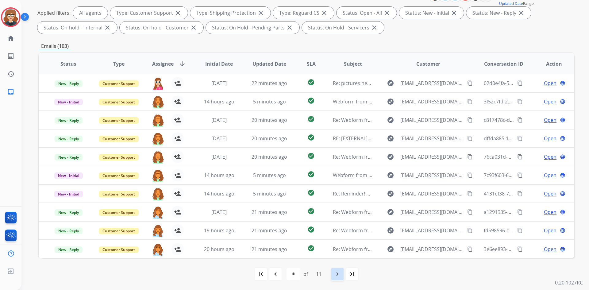
click at [339, 275] on mat-icon "navigate_next" at bounding box center [337, 273] width 7 height 7
